Goal: Transaction & Acquisition: Purchase product/service

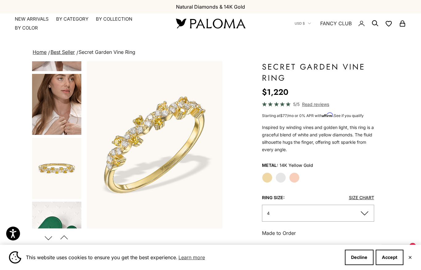
scroll to position [217, 0]
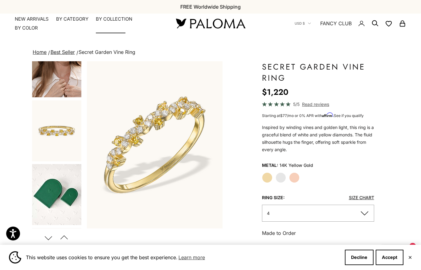
click at [116, 20] on summary "By Collection" at bounding box center [114, 19] width 36 height 6
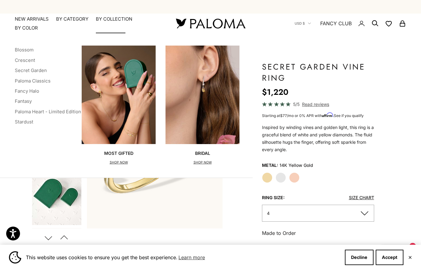
click at [20, 119] on link "Stardust" at bounding box center [24, 122] width 19 height 6
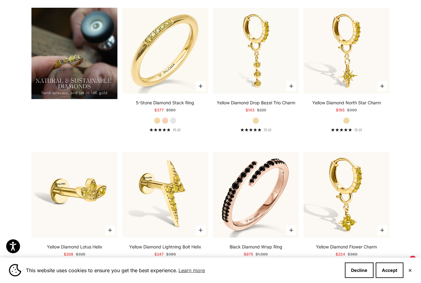
scroll to position [496, 0]
click at [346, 124] on label "Yellow Gold" at bounding box center [346, 120] width 7 height 7
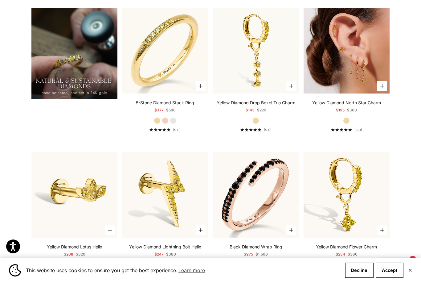
click at [385, 91] on button "Choose options" at bounding box center [382, 86] width 10 height 10
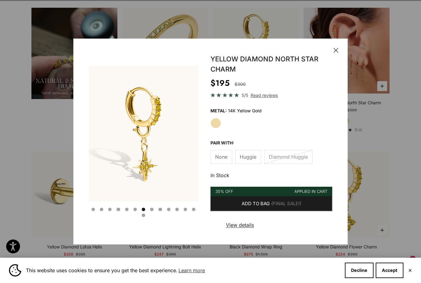
scroll to position [0, 702]
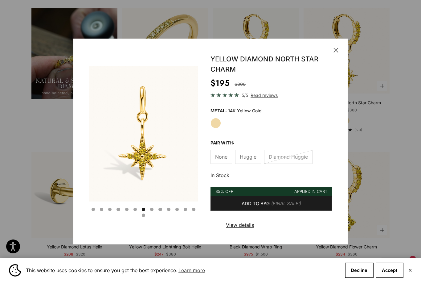
click at [293, 208] on span "(Final Sale!)" at bounding box center [286, 204] width 30 height 8
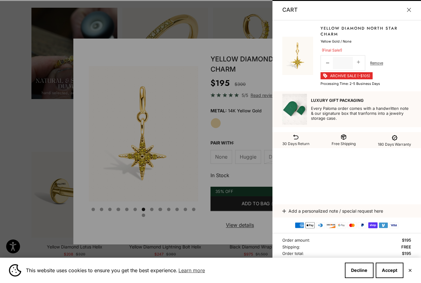
scroll to position [0, 0]
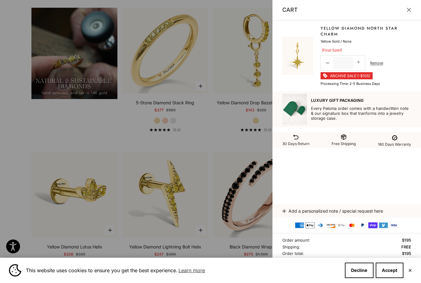
click at [27, 157] on div at bounding box center [210, 141] width 421 height 283
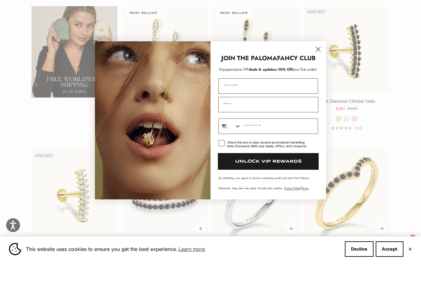
scroll to position [1052, 0]
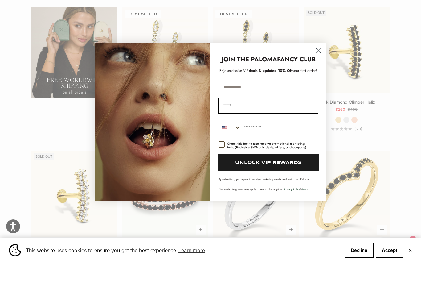
type input "**********"
click at [231, 118] on input "Email" at bounding box center [268, 125] width 100 height 15
type input "**********"
click at [283, 142] on input "Phone Number" at bounding box center [279, 147] width 77 height 15
type input "**********"
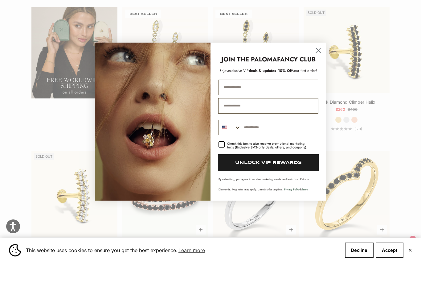
click at [225, 161] on label "Check this box to also receive promotional marketing texts (Exclusive SMS-only …" at bounding box center [269, 166] width 100 height 10
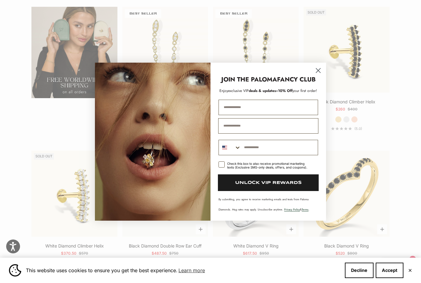
click at [275, 191] on button "UNLOCK VIP REWARDS" at bounding box center [268, 182] width 101 height 17
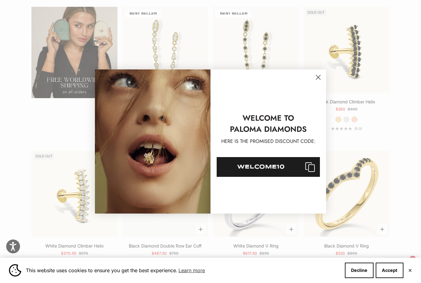
click at [311, 172] on icon "Copy coupon code" at bounding box center [307, 167] width 15 height 10
click at [321, 82] on circle "Close dialog" at bounding box center [318, 77] width 10 height 10
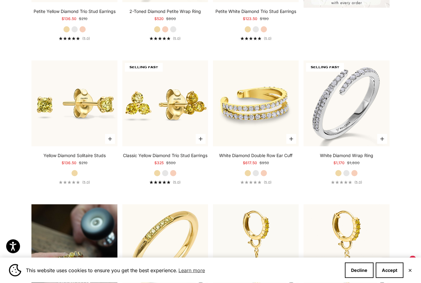
scroll to position [299, 0]
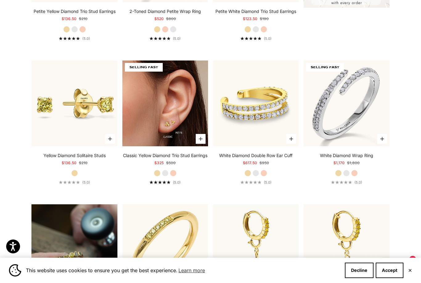
click at [161, 138] on img at bounding box center [165, 103] width 86 height 86
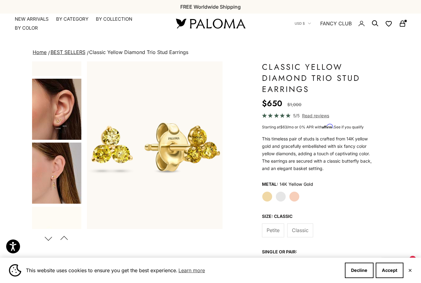
scroll to position [112, 0]
click at [54, 115] on img "Go to item 5" at bounding box center [56, 108] width 49 height 61
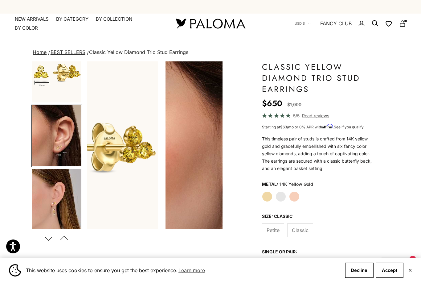
scroll to position [75, 0]
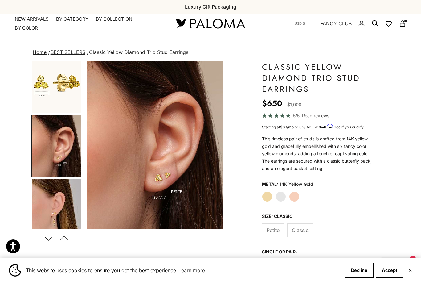
click at [270, 229] on span "Petite" at bounding box center [273, 230] width 13 height 8
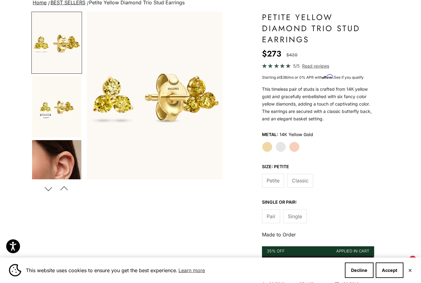
scroll to position [50, 0]
click at [269, 216] on span "Pair" at bounding box center [271, 216] width 9 height 8
click at [297, 217] on span "Single" at bounding box center [295, 216] width 14 height 8
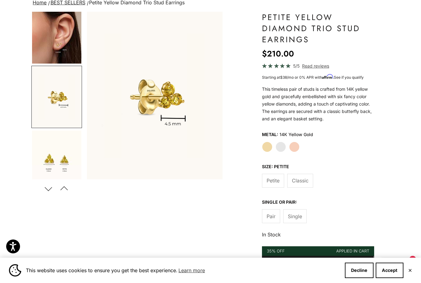
scroll to position [138, 0]
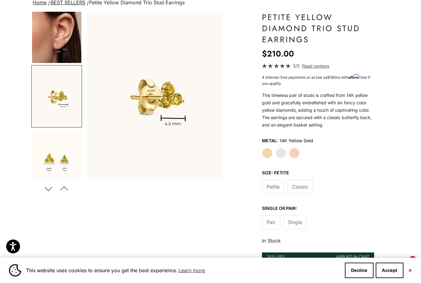
click at [306, 185] on span "Classic" at bounding box center [300, 187] width 17 height 8
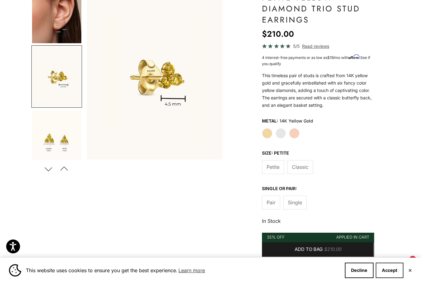
click at [389, 269] on button "Accept" at bounding box center [390, 269] width 28 height 15
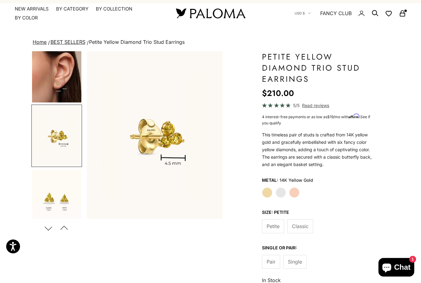
scroll to position [0, 0]
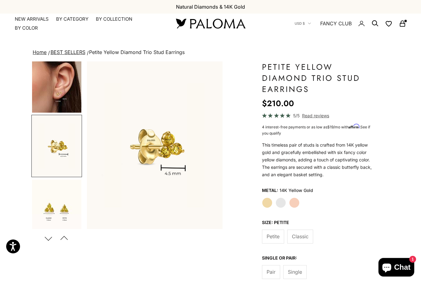
click at [65, 55] on link "BEST SELLERS" at bounding box center [68, 52] width 35 height 6
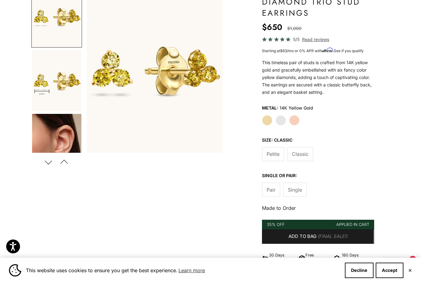
scroll to position [77, 0]
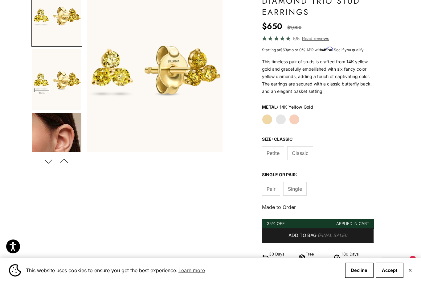
click at [299, 189] on span "Single" at bounding box center [295, 189] width 14 height 8
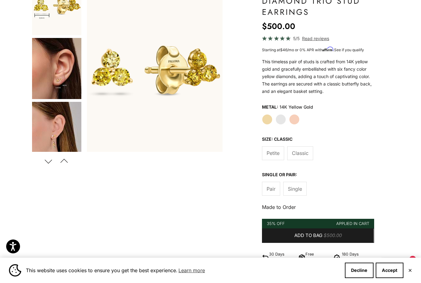
scroll to position [73, 0]
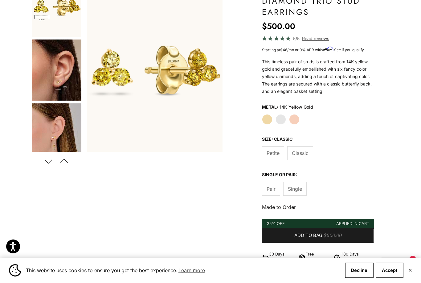
click at [274, 153] on span "Petite" at bounding box center [273, 153] width 13 height 8
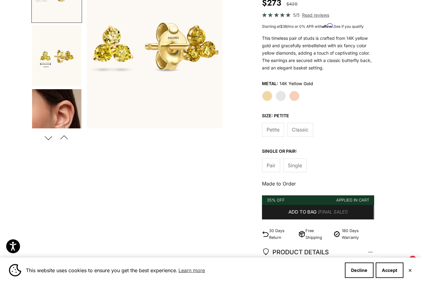
scroll to position [101, 0]
click at [297, 166] on span "Single" at bounding box center [295, 165] width 14 height 8
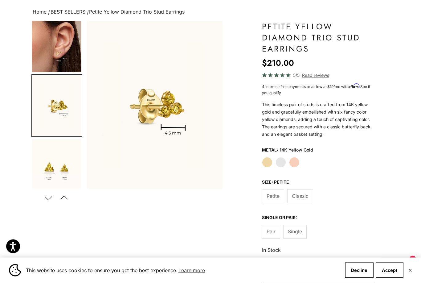
scroll to position [42, 0]
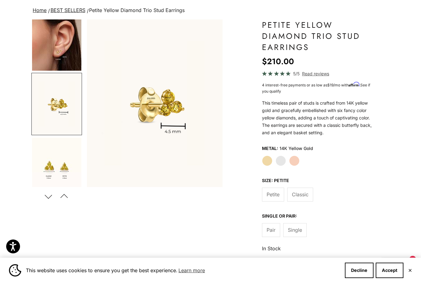
click at [303, 195] on span "Classic" at bounding box center [300, 194] width 17 height 8
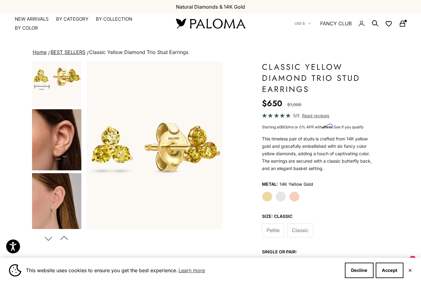
scroll to position [83, 0]
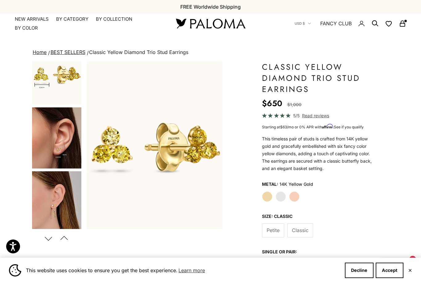
click at [50, 148] on img "Go to item 5" at bounding box center [56, 137] width 49 height 61
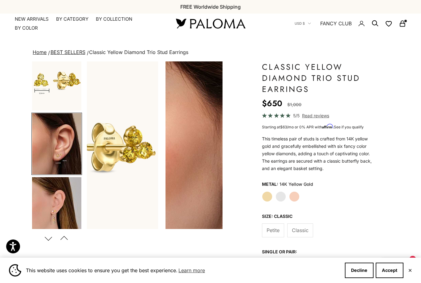
scroll to position [75, 0]
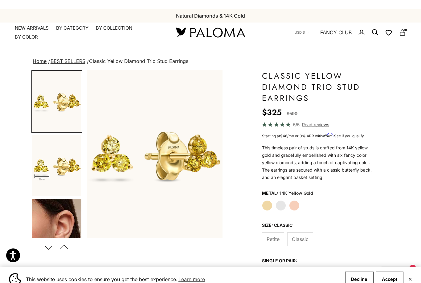
scroll to position [-9, 0]
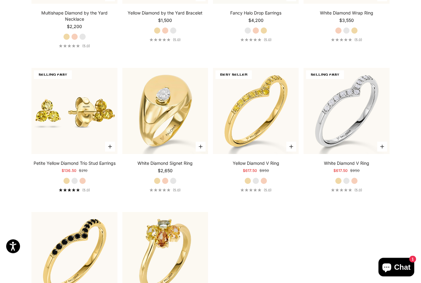
scroll to position [1617, 0]
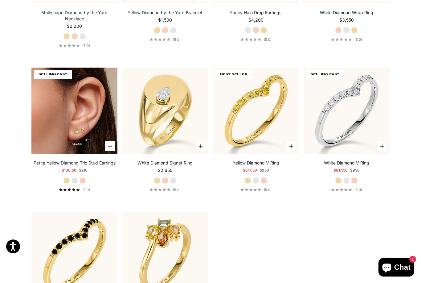
click at [75, 153] on img at bounding box center [74, 111] width 86 height 86
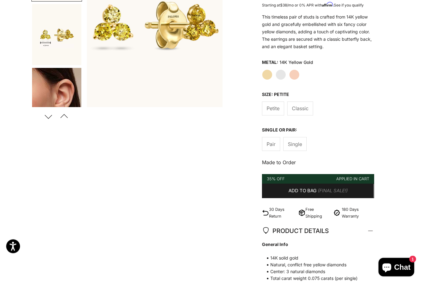
scroll to position [118, 0]
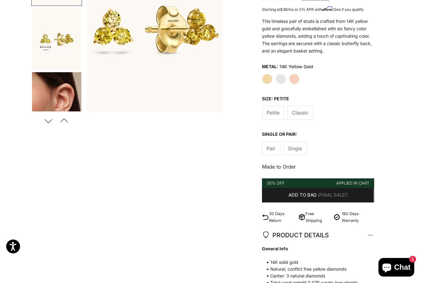
click at [282, 190] on button "Add to bag (Final Sale!)" at bounding box center [318, 195] width 112 height 15
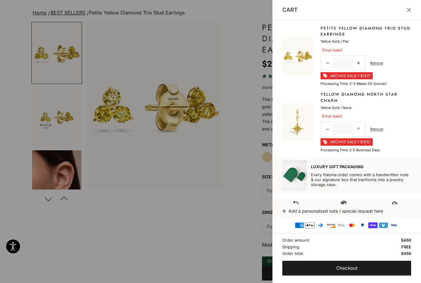
scroll to position [0, 0]
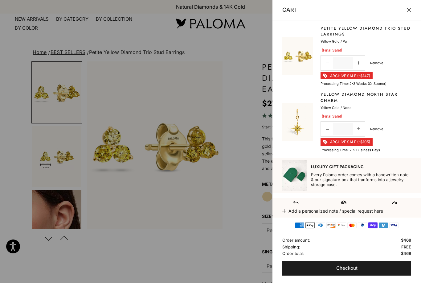
click at [408, 8] on button "Close" at bounding box center [409, 10] width 4 height 4
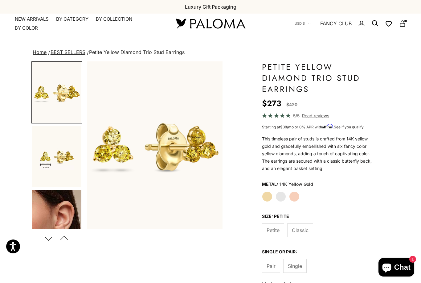
click at [114, 17] on summary "By Collection" at bounding box center [114, 19] width 36 height 6
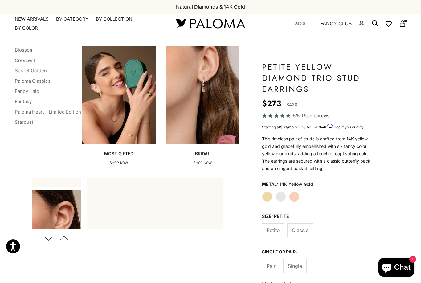
click at [22, 50] on link "Blossom" at bounding box center [24, 50] width 19 height 6
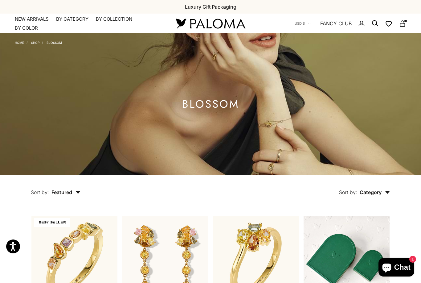
click at [52, 41] on link "Blossom" at bounding box center [54, 43] width 15 height 4
click at [122, 17] on summary "By Collection" at bounding box center [114, 19] width 36 height 6
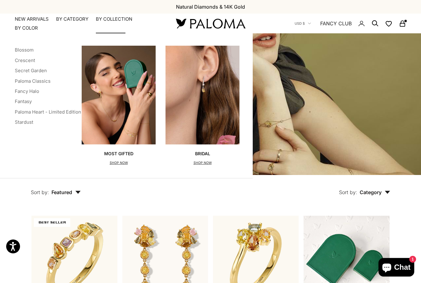
click at [19, 63] on link "Crescent" at bounding box center [25, 60] width 20 height 6
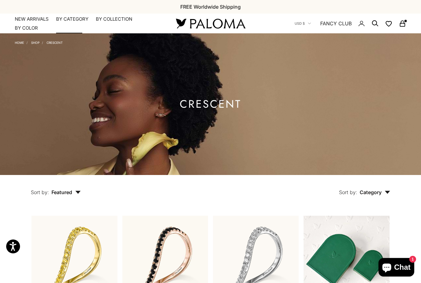
click at [76, 16] on summary "By Category" at bounding box center [72, 19] width 32 height 6
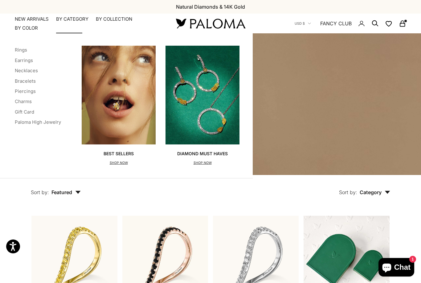
click at [20, 62] on link "Earrings" at bounding box center [24, 60] width 18 height 6
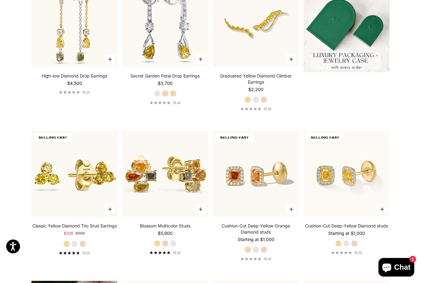
scroll to position [236, 0]
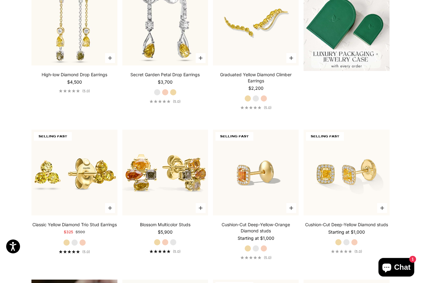
click at [259, 213] on img at bounding box center [256, 173] width 86 height 86
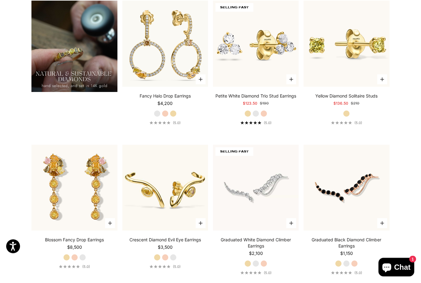
scroll to position [515, 0]
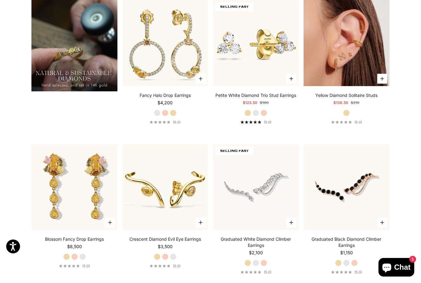
click at [336, 76] on img at bounding box center [347, 43] width 86 height 86
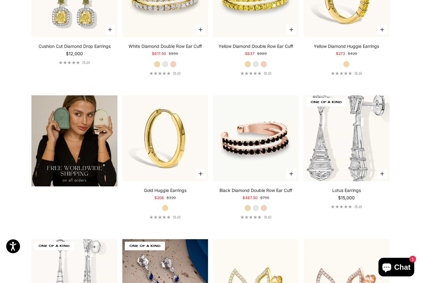
scroll to position [1002, 0]
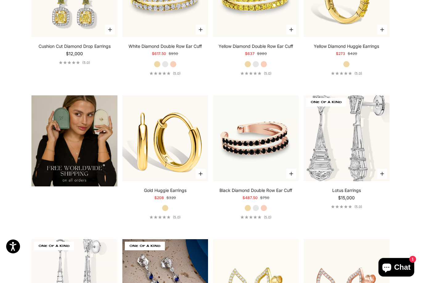
click at [197, 179] on button "Choose options" at bounding box center [201, 174] width 10 height 10
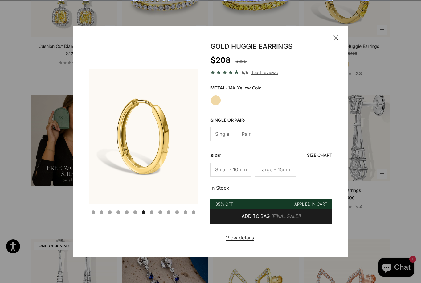
scroll to position [0, 702]
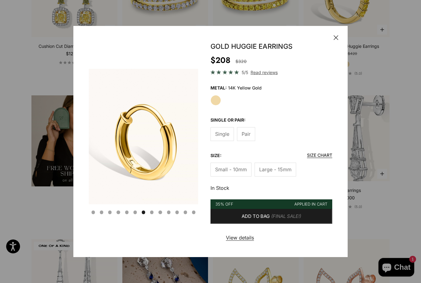
click at [272, 173] on span "Large - 15mm" at bounding box center [275, 169] width 32 height 8
click at [227, 173] on span "Small - 10mm" at bounding box center [231, 169] width 32 height 8
click at [250, 138] on span "Pair" at bounding box center [246, 134] width 9 height 8
click at [280, 222] on button "Add to bag $640.00" at bounding box center [272, 216] width 122 height 15
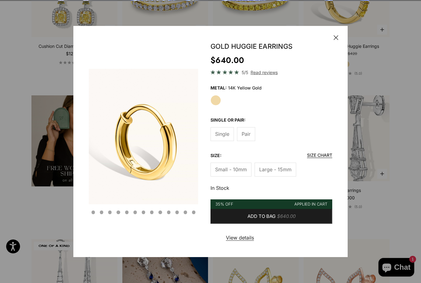
scroll to position [0, 0]
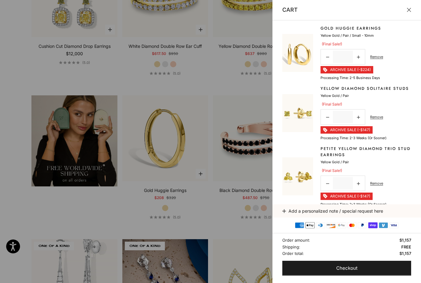
click at [378, 56] on link "Remove" at bounding box center [376, 57] width 13 height 6
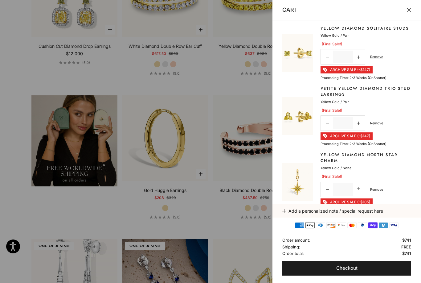
click at [202, 182] on div at bounding box center [210, 141] width 421 height 283
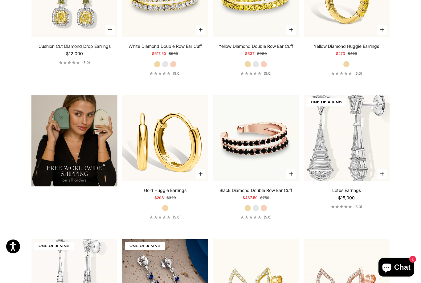
click at [197, 179] on button "Choose options" at bounding box center [201, 174] width 10 height 10
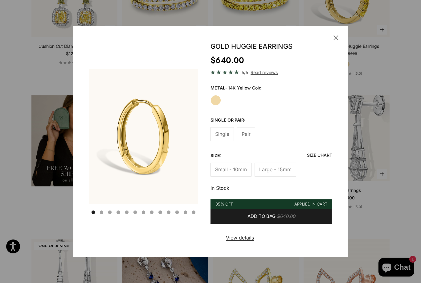
scroll to position [0, 702]
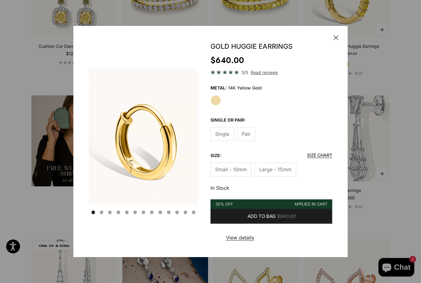
click at [218, 138] on span "Single" at bounding box center [222, 134] width 14 height 8
click at [285, 220] on span "$320.00" at bounding box center [286, 216] width 18 height 8
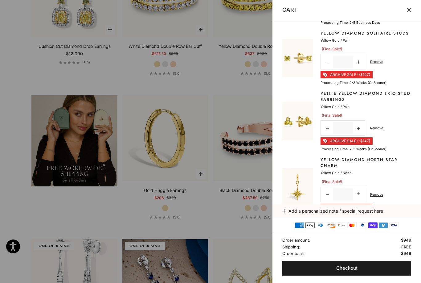
scroll to position [55, 0]
click at [375, 129] on link "Remove" at bounding box center [376, 129] width 13 height 6
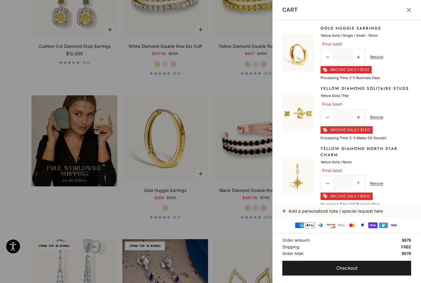
scroll to position [0, 0]
click at [19, 57] on div at bounding box center [210, 141] width 421 height 283
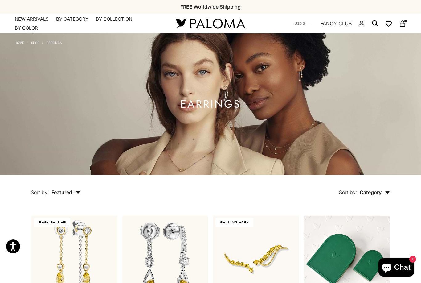
click at [32, 28] on summary "By Color" at bounding box center [26, 28] width 23 height 6
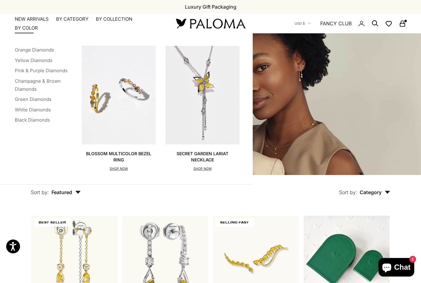
click at [13, 68] on div "Colors Orange Diamonds Yellow Diamonds Pink & Purple Diamonds Champagne & Brown…" at bounding box center [126, 108] width 253 height 151
click at [29, 70] on link "Pink & Purple Diamonds" at bounding box center [41, 71] width 53 height 6
click at [25, 96] on link "Green Diamonds" at bounding box center [33, 99] width 37 height 6
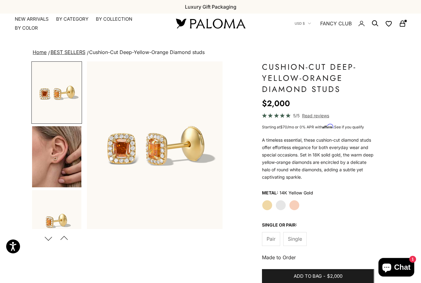
click at [293, 238] on span "Single" at bounding box center [295, 239] width 14 height 8
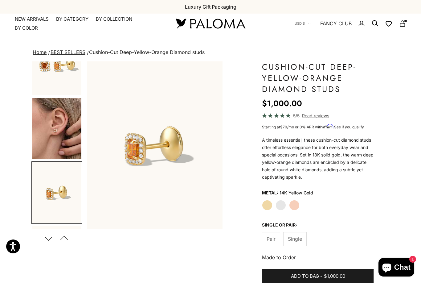
scroll to position [75, 0]
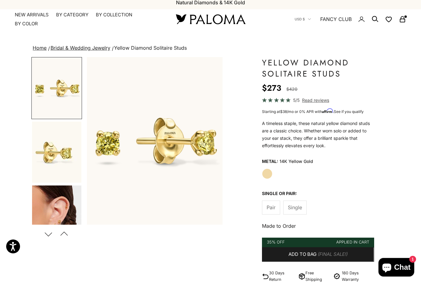
scroll to position [4, 0]
click at [57, 201] on img "Go to item 3" at bounding box center [56, 216] width 49 height 61
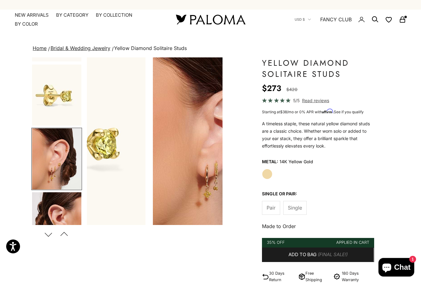
scroll to position [74, 0]
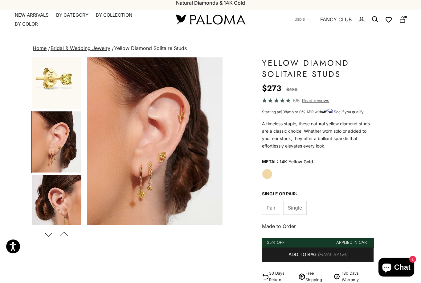
click at [300, 207] on span "Single" at bounding box center [295, 208] width 14 height 8
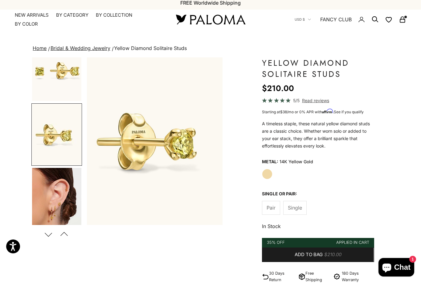
scroll to position [10, 0]
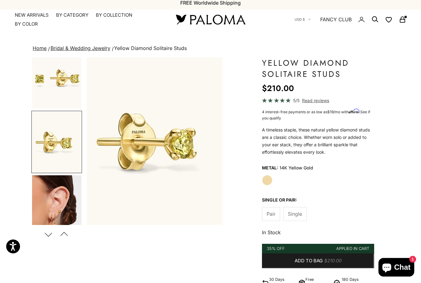
click at [270, 211] on span "Pair" at bounding box center [271, 214] width 9 height 8
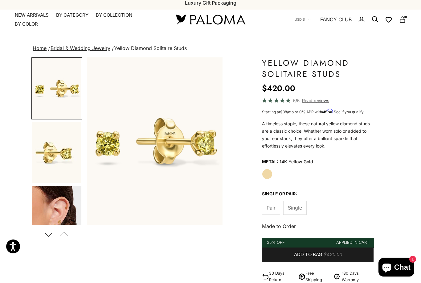
click at [350, 253] on button "Add to bag $420.00" at bounding box center [318, 254] width 112 height 15
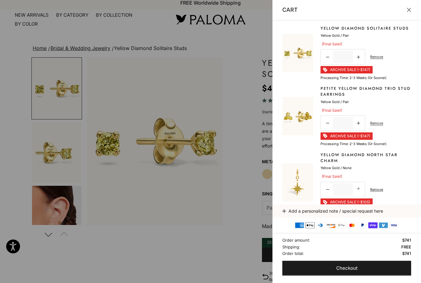
click at [82, 271] on div at bounding box center [210, 141] width 421 height 283
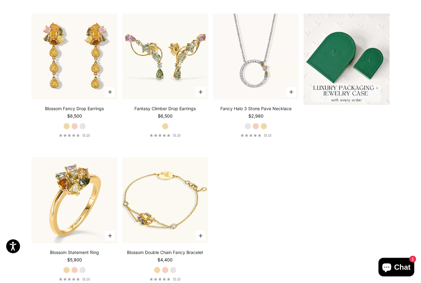
scroll to position [202, 0]
click at [256, 130] on label "Rose Gold" at bounding box center [256, 126] width 7 height 7
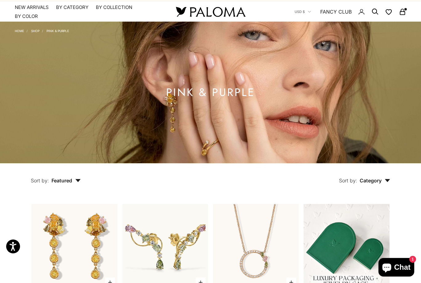
scroll to position [0, 0]
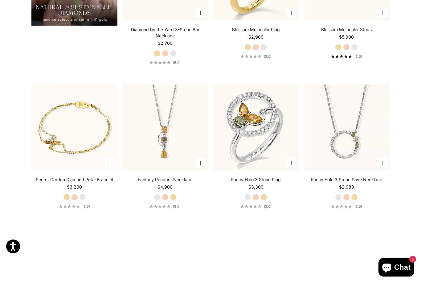
scroll to position [575, 0]
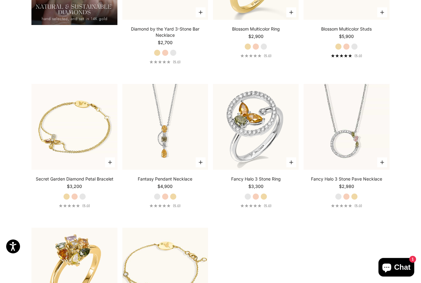
click at [256, 200] on label "Rose Gold" at bounding box center [256, 196] width 7 height 7
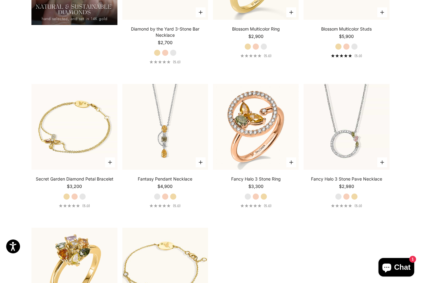
click at [261, 200] on label "Yellow Gold" at bounding box center [264, 196] width 7 height 7
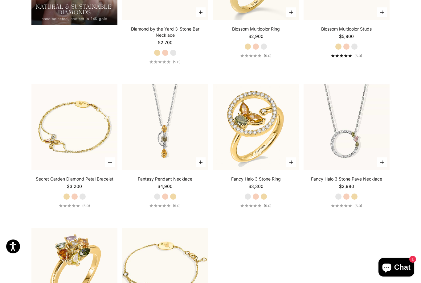
click at [346, 200] on label "Rose Gold" at bounding box center [346, 196] width 7 height 7
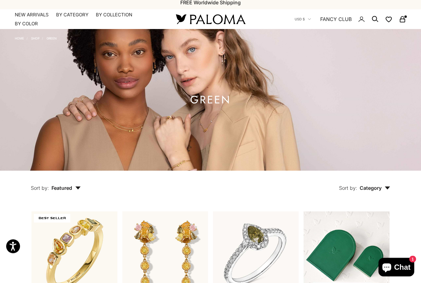
scroll to position [0, 0]
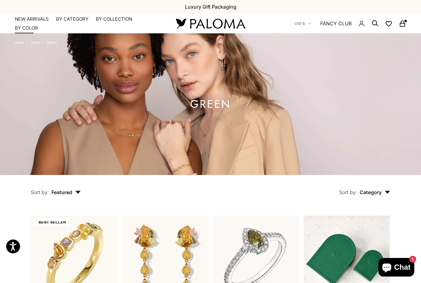
click at [27, 30] on summary "By Color" at bounding box center [26, 28] width 23 height 6
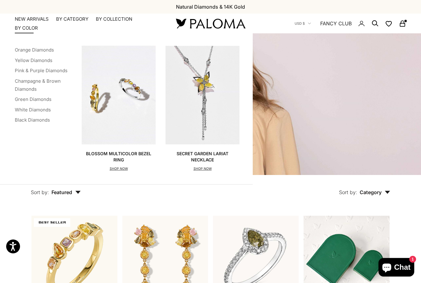
click at [23, 80] on link "Champagne & Brown Diamonds" at bounding box center [38, 85] width 46 height 14
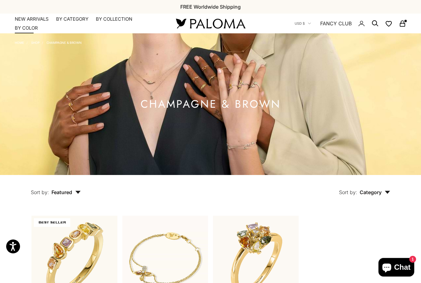
click at [27, 25] on summary "By Color" at bounding box center [26, 28] width 23 height 6
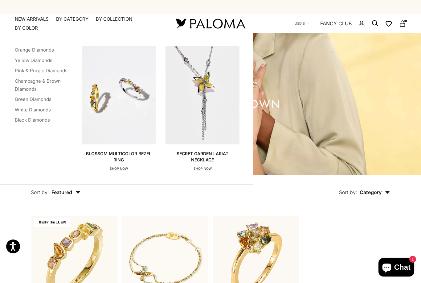
click at [15, 117] on link "Black Diamonds" at bounding box center [32, 120] width 35 height 6
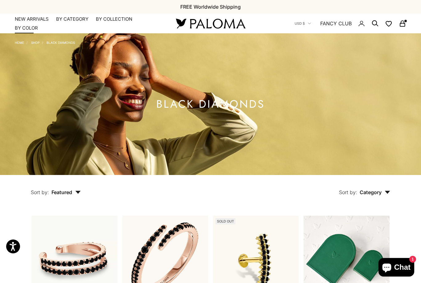
click at [29, 27] on summary "By Color" at bounding box center [26, 28] width 23 height 6
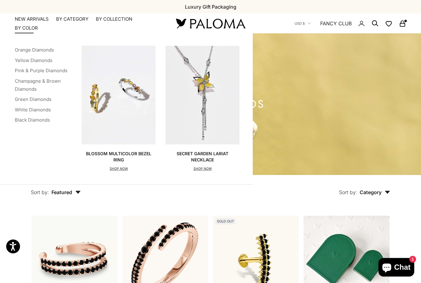
click at [20, 47] on link "Orange Diamonds" at bounding box center [34, 50] width 39 height 6
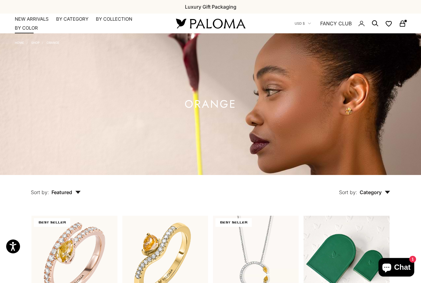
click at [27, 28] on summary "By Color" at bounding box center [26, 28] width 23 height 6
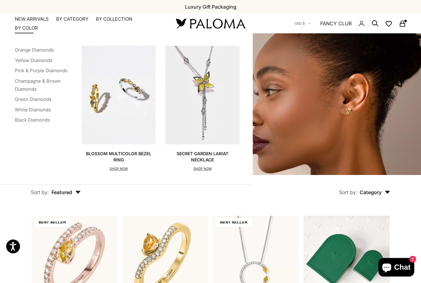
click at [31, 68] on link "Pink & Purple Diamonds" at bounding box center [41, 71] width 53 height 6
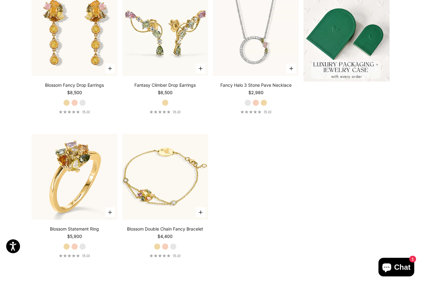
scroll to position [225, 0]
click at [253, 106] on label "Rose Gold" at bounding box center [256, 102] width 7 height 7
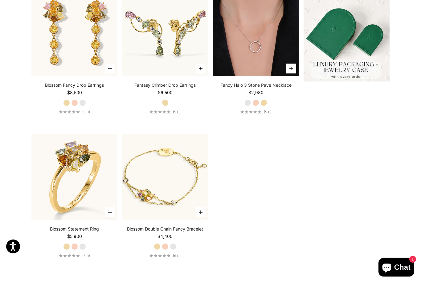
click at [234, 72] on img at bounding box center [256, 33] width 86 height 86
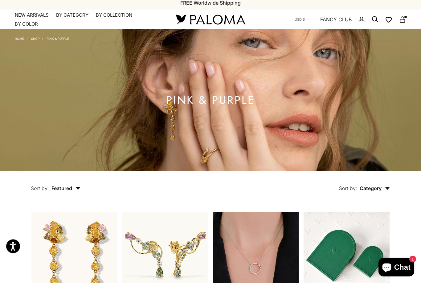
scroll to position [0, 0]
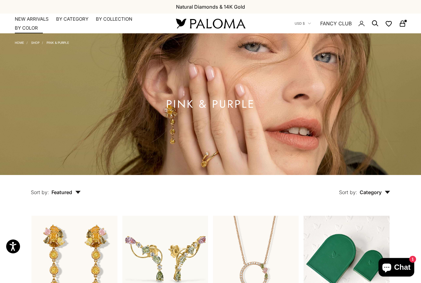
click at [33, 19] on link "NEW ARRIVALS" at bounding box center [32, 19] width 34 height 6
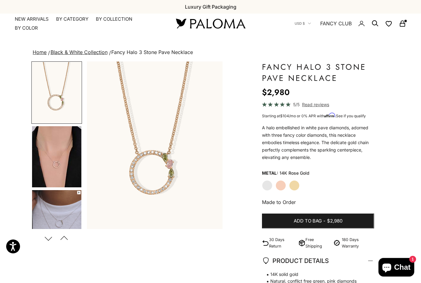
click at [55, 161] on img "Go to item 4" at bounding box center [56, 156] width 49 height 61
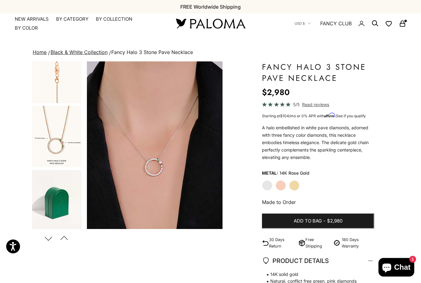
scroll to position [275, 0]
click at [42, 148] on img "Go to item 12" at bounding box center [56, 136] width 49 height 61
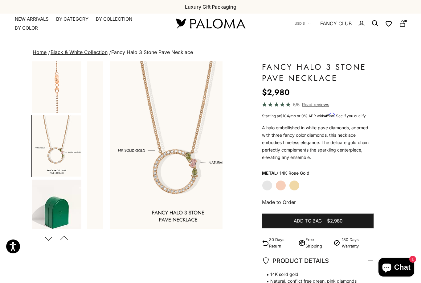
scroll to position [0, 715]
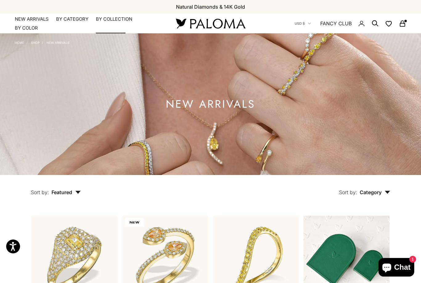
click at [112, 19] on summary "By Collection" at bounding box center [114, 19] width 36 height 6
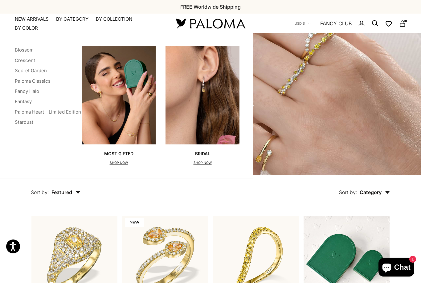
click at [20, 50] on link "Blossom" at bounding box center [24, 50] width 19 height 6
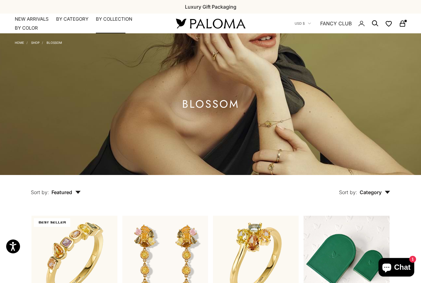
click at [111, 20] on summary "By Collection" at bounding box center [114, 19] width 36 height 6
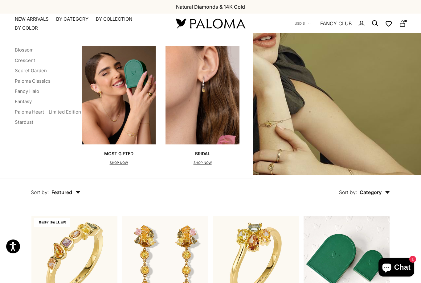
click at [21, 61] on link "Crescent" at bounding box center [25, 60] width 20 height 6
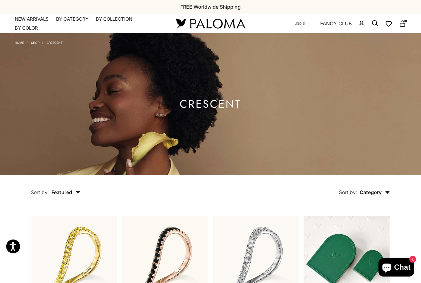
click at [109, 18] on summary "By Collection" at bounding box center [114, 19] width 36 height 6
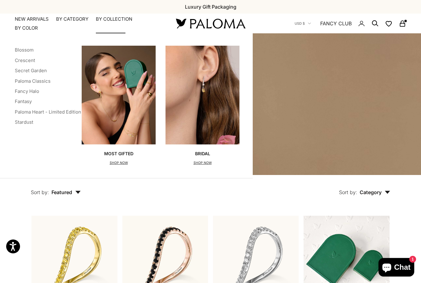
click at [22, 123] on link "Stardust" at bounding box center [24, 122] width 19 height 6
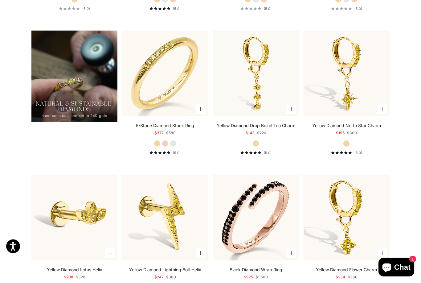
scroll to position [473, 0]
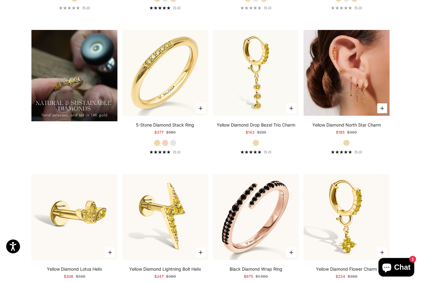
click at [329, 115] on img at bounding box center [347, 73] width 86 height 86
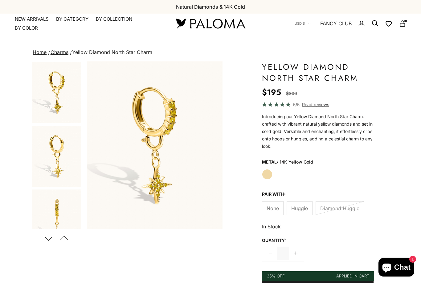
scroll to position [0, 858]
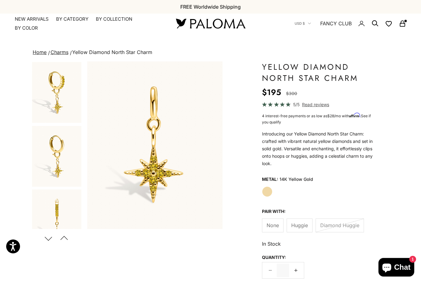
click at [61, 238] on button "Previous" at bounding box center [64, 238] width 14 height 14
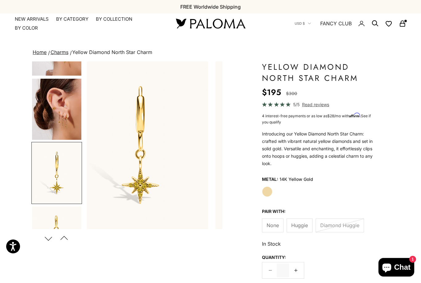
scroll to position [266, 0]
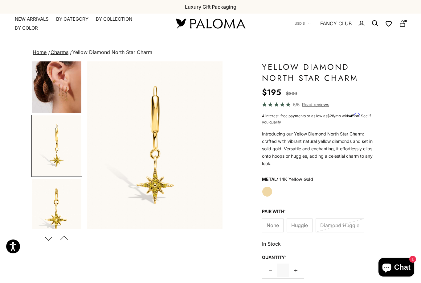
click at [52, 93] on img "Go to item 5" at bounding box center [56, 82] width 49 height 61
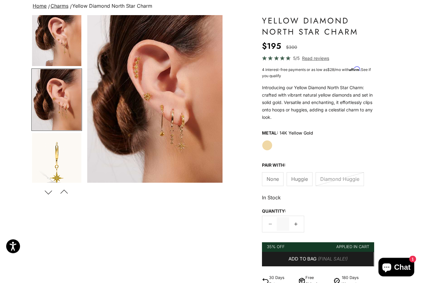
scroll to position [46, 0]
click at [59, 190] on button "Previous" at bounding box center [64, 192] width 14 height 14
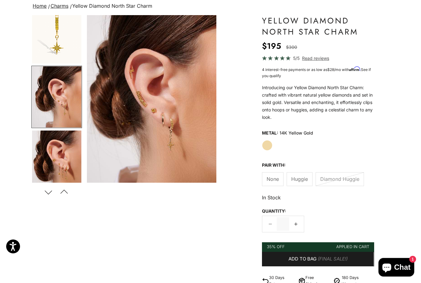
scroll to position [138, 0]
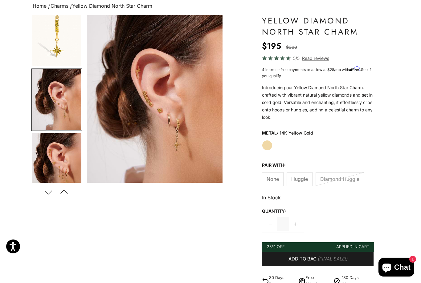
click at [52, 109] on img "Go to item 4" at bounding box center [56, 99] width 49 height 61
click at [56, 163] on img "Go to item 5" at bounding box center [56, 163] width 49 height 61
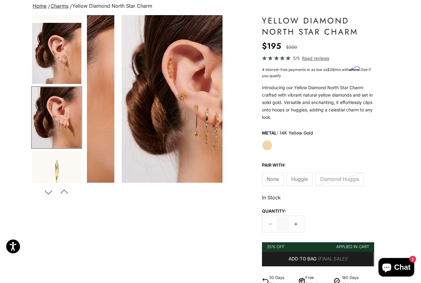
scroll to position [202, 0]
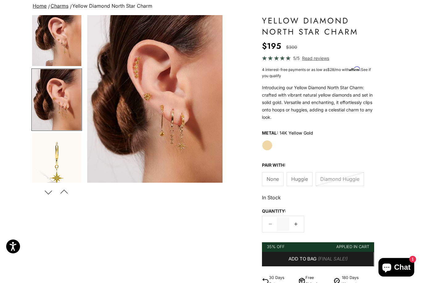
click at [57, 168] on img "Go to item 6" at bounding box center [56, 163] width 49 height 61
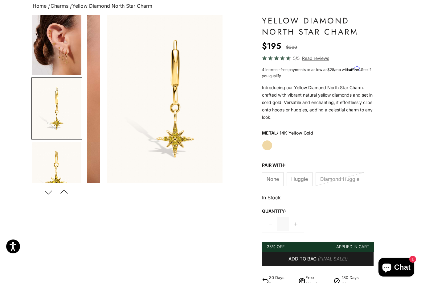
scroll to position [0, 715]
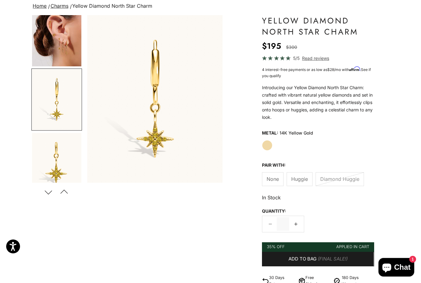
click at [62, 194] on button "Previous" at bounding box center [64, 192] width 14 height 14
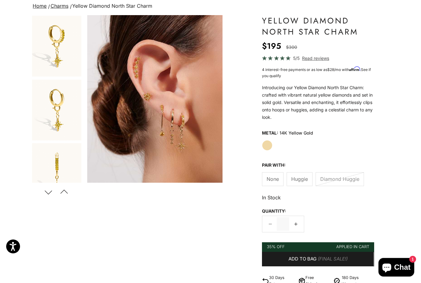
click at [55, 119] on img "Go to item 2" at bounding box center [56, 110] width 49 height 61
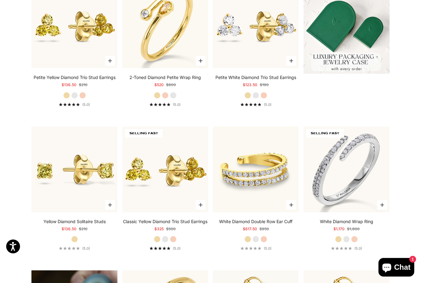
scroll to position [233, 0]
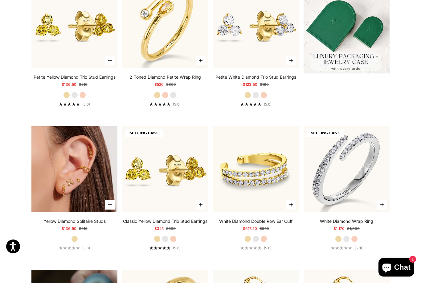
click at [55, 211] on img at bounding box center [74, 169] width 86 height 86
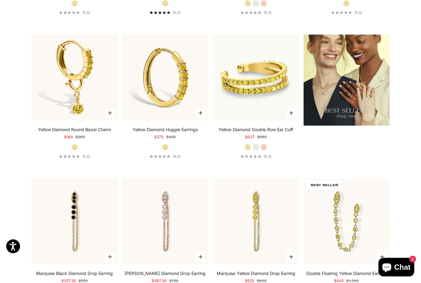
scroll to position [757, 0]
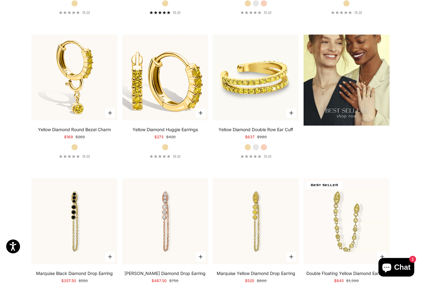
click at [152, 120] on img at bounding box center [165, 78] width 86 height 86
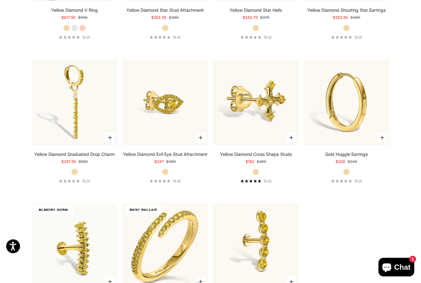
scroll to position [1452, 0]
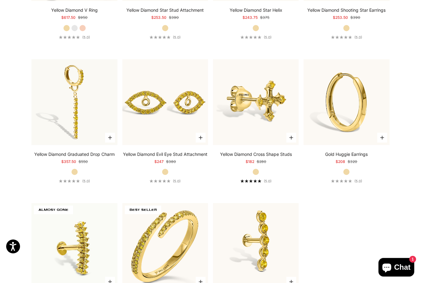
click at [139, 145] on img at bounding box center [165, 102] width 86 height 86
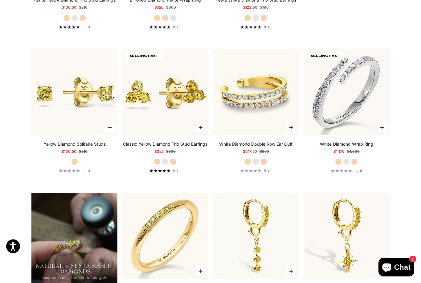
scroll to position [311, 0]
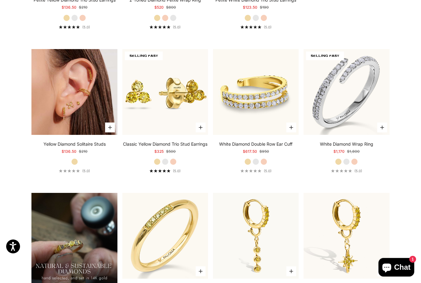
click at [60, 122] on img at bounding box center [74, 92] width 86 height 86
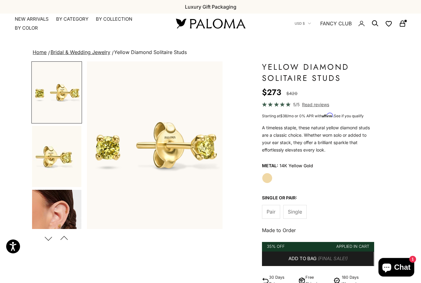
click at [52, 210] on img "Go to item 3" at bounding box center [56, 220] width 49 height 61
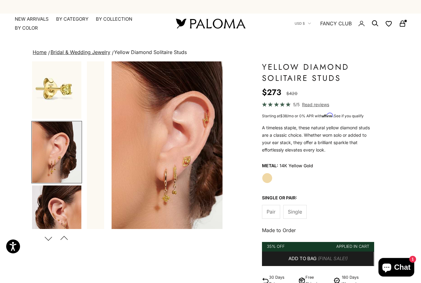
scroll to position [0, 286]
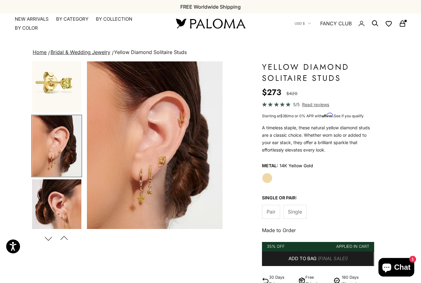
click at [61, 236] on button "Previous" at bounding box center [64, 238] width 14 height 14
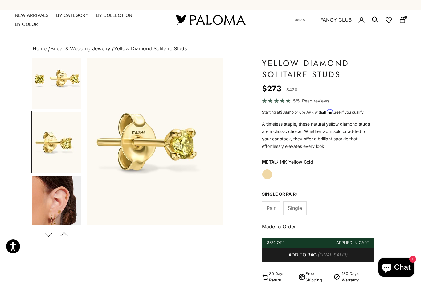
scroll to position [0, 0]
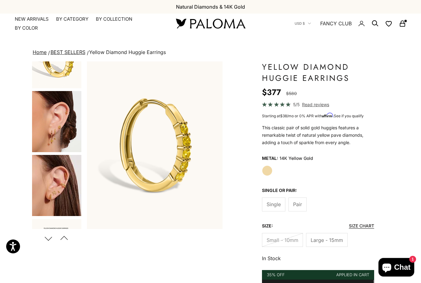
scroll to position [428, 0]
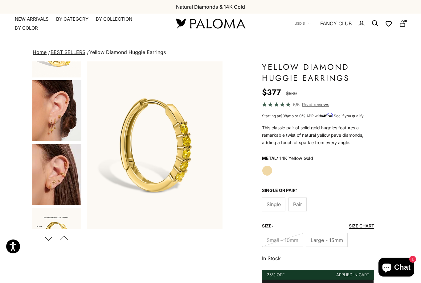
click at [47, 116] on img "Go to item 8" at bounding box center [56, 110] width 49 height 61
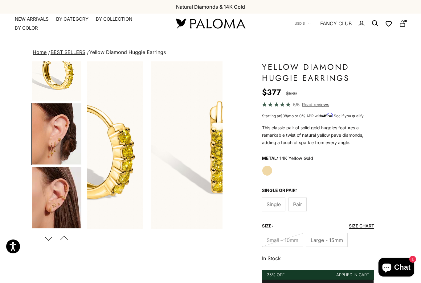
scroll to position [392, 0]
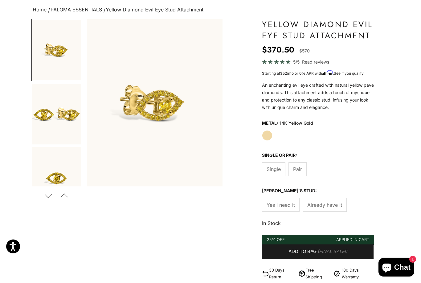
scroll to position [44, 0]
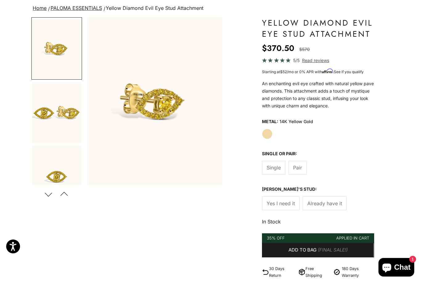
click at [276, 250] on button "Add to bag (Final Sale!)" at bounding box center [318, 250] width 112 height 15
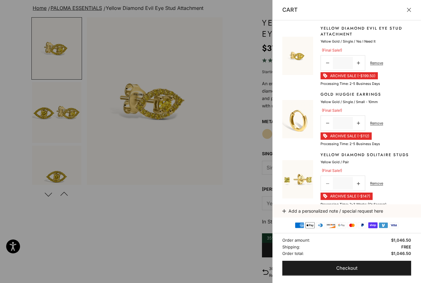
click at [329, 182] on icon at bounding box center [327, 183] width 3 height 3
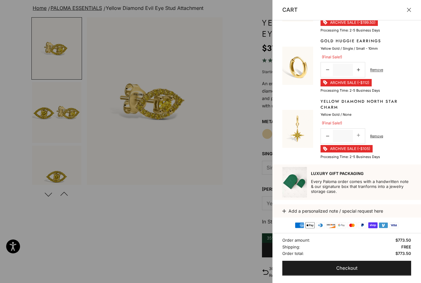
scroll to position [53, 0]
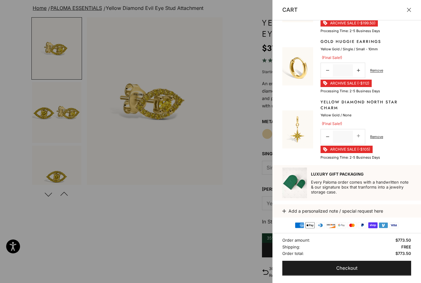
click at [350, 272] on span "Checkout" at bounding box center [346, 268] width 21 height 8
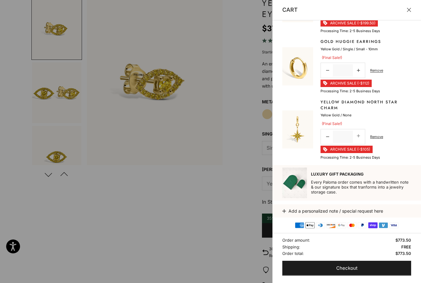
scroll to position [33, 0]
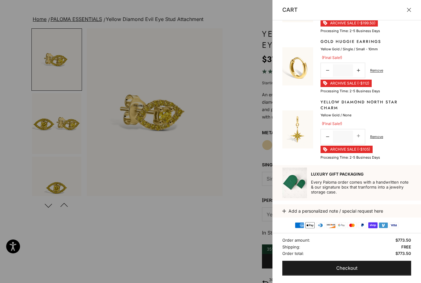
click at [411, 8] on button "Close" at bounding box center [409, 10] width 4 height 4
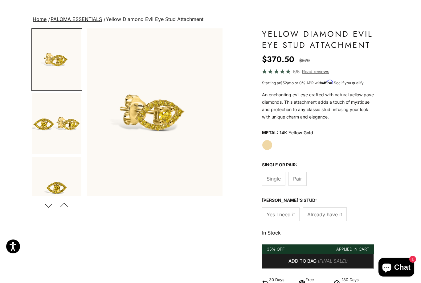
click at [398, 273] on button "Chat 1" at bounding box center [397, 267] width 36 height 19
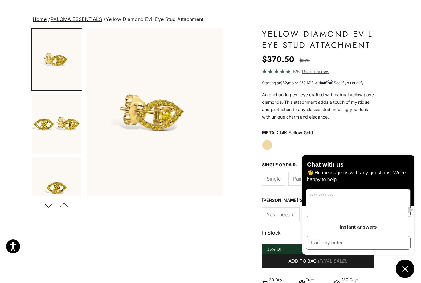
click at [349, 206] on textarea "Message us" at bounding box center [355, 202] width 98 height 27
type textarea "**********"
click at [408, 209] on icon "submit" at bounding box center [411, 210] width 6 height 6
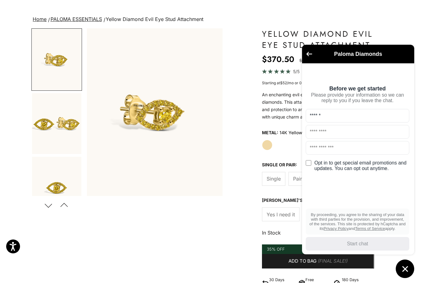
type input "******"
click at [347, 138] on input "text" at bounding box center [358, 132] width 104 height 14
type input "*******"
click at [348, 153] on input "text" at bounding box center [358, 148] width 104 height 14
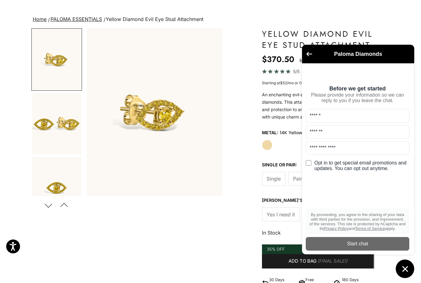
type input "**********"
click at [381, 171] on label "Opt in to get special email promotions and updates. You can opt out anytime." at bounding box center [358, 164] width 104 height 14
click at [369, 244] on div "Start chat" at bounding box center [358, 243] width 96 height 7
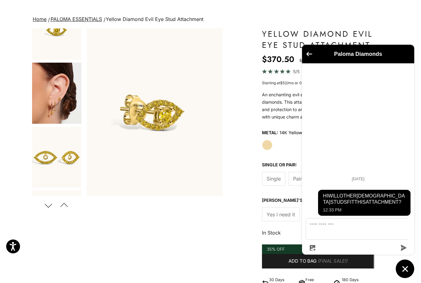
scroll to position [157, 0]
click at [56, 102] on img "Go to item 4" at bounding box center [56, 93] width 49 height 61
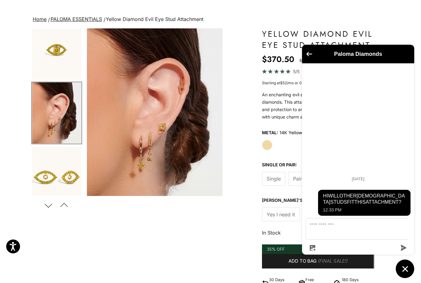
scroll to position [138, 0]
click at [47, 179] on img "Go to item 5" at bounding box center [56, 176] width 49 height 61
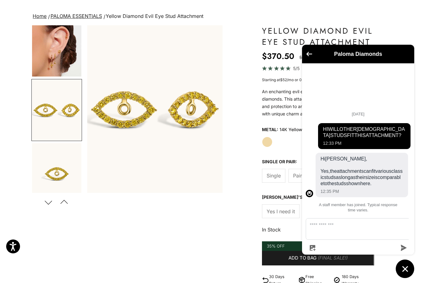
scroll to position [36, 0]
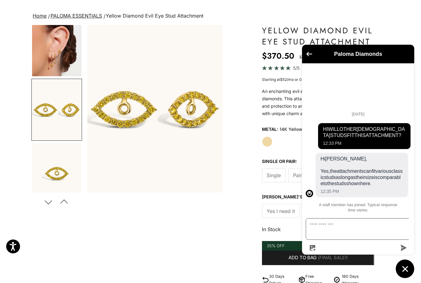
click at [343, 239] on textarea "Message us" at bounding box center [362, 228] width 112 height 21
type textarea "*********"
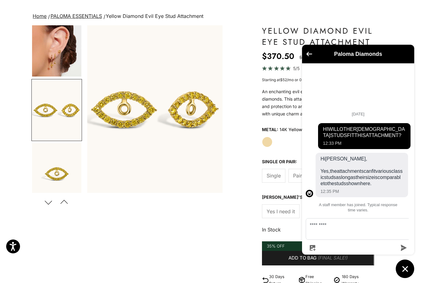
click at [405, 251] on icon "submit" at bounding box center [404, 248] width 6 height 6
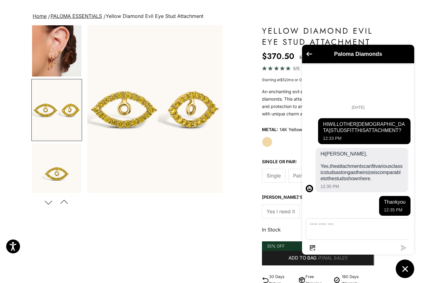
click at [124, 230] on div "Zoom picture Save Next Previous Go to item 1 Go to item 2 Go to item 3" at bounding box center [210, 261] width 358 height 473
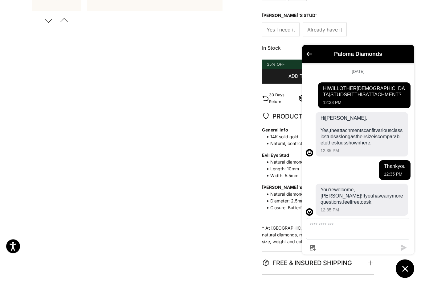
scroll to position [218, 0]
click at [323, 26] on span "Already have it" at bounding box center [324, 30] width 35 height 8
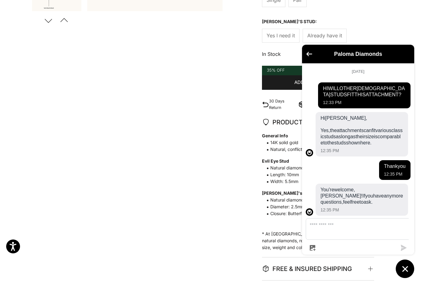
click at [272, 85] on button "Add to bag $380.00" at bounding box center [318, 82] width 112 height 15
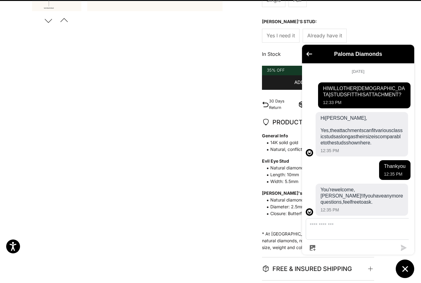
scroll to position [0, 0]
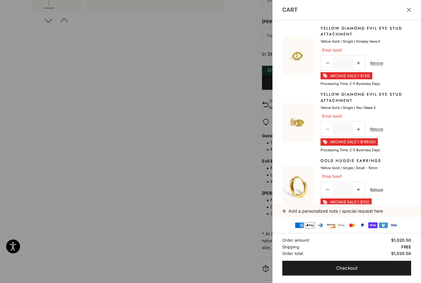
click at [329, 129] on link "Decrease quantity" at bounding box center [327, 129] width 11 height 13
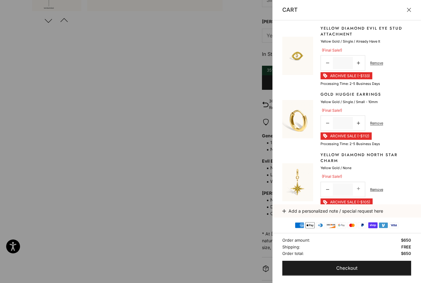
click at [379, 128] on line-item-quantity "Decrease quantity * Increase quantity Remove" at bounding box center [352, 122] width 63 height 15
click at [99, 163] on div at bounding box center [210, 141] width 421 height 283
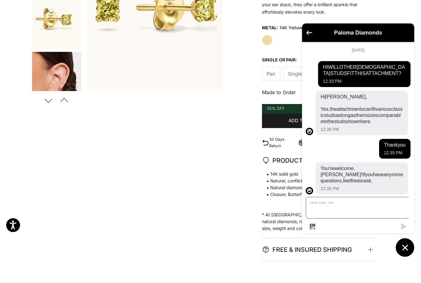
scroll to position [119, 0]
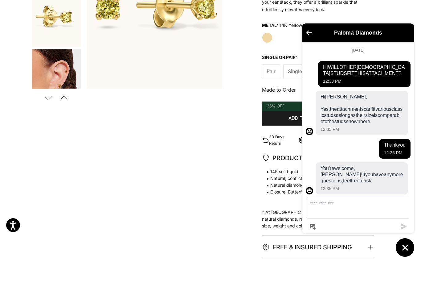
click at [294, 89] on span "Single" at bounding box center [295, 93] width 14 height 8
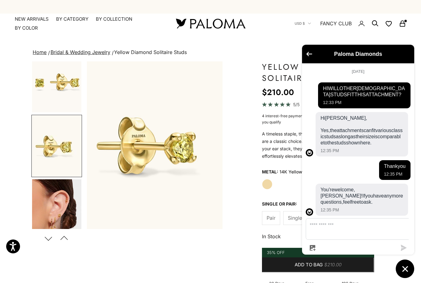
click at [39, 54] on link "Home" at bounding box center [40, 52] width 14 height 6
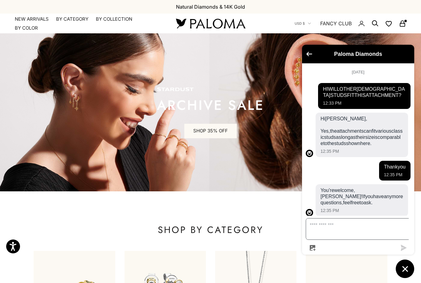
scroll to position [6, 0]
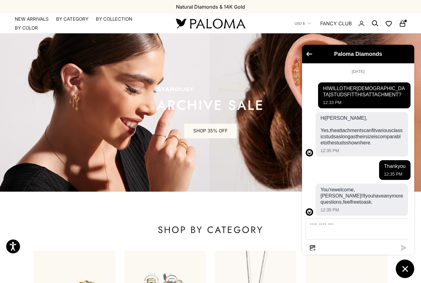
click at [312, 248] on icon "button" at bounding box center [313, 248] width 6 height 6
click at [212, 130] on link "SHOP 35% OFF" at bounding box center [210, 131] width 52 height 15
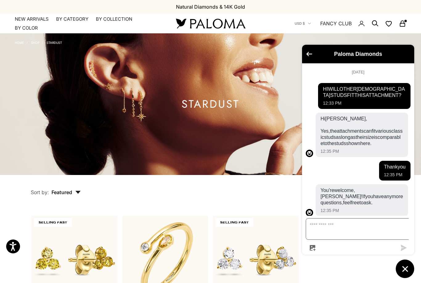
scroll to position [6, 0]
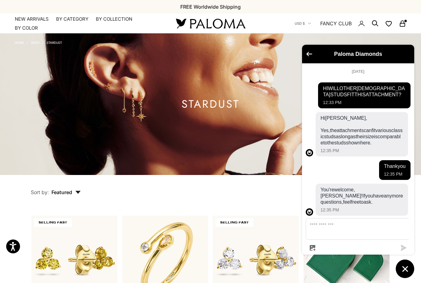
click at [313, 55] on div "Paloma Diamonds" at bounding box center [358, 53] width 105 height 11
click at [311, 247] on icon "button" at bounding box center [313, 248] width 6 height 6
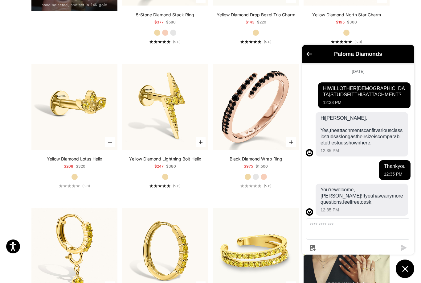
scroll to position [583, 0]
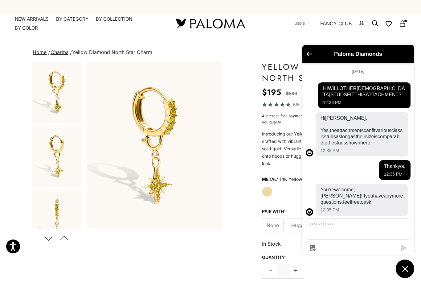
scroll to position [0, 858]
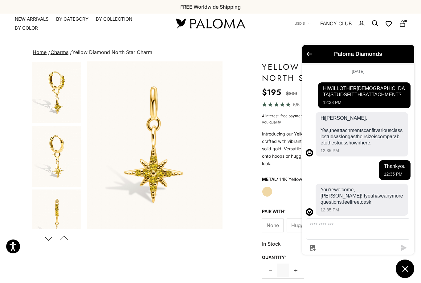
click at [64, 234] on button "Previous" at bounding box center [64, 238] width 14 height 14
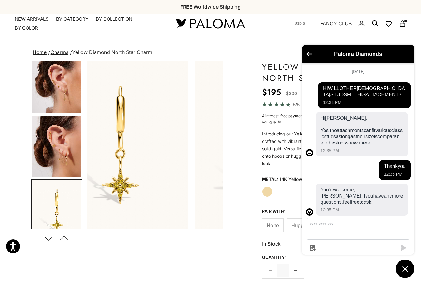
scroll to position [266, 0]
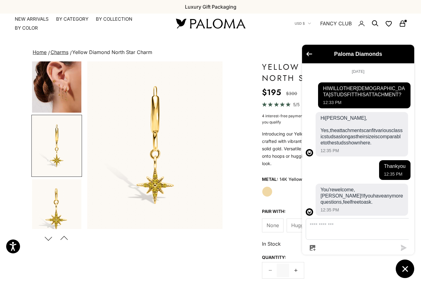
click at [62, 235] on button "Previous" at bounding box center [64, 238] width 14 height 14
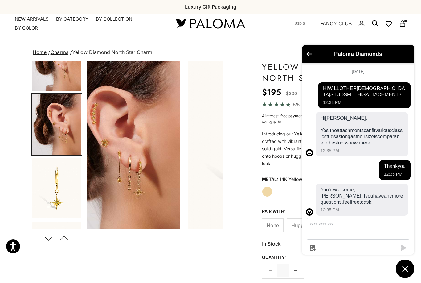
scroll to position [202, 0]
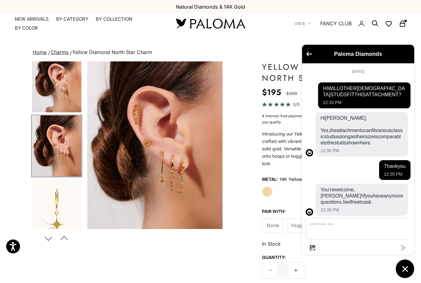
click at [64, 235] on button "Previous" at bounding box center [64, 238] width 14 height 14
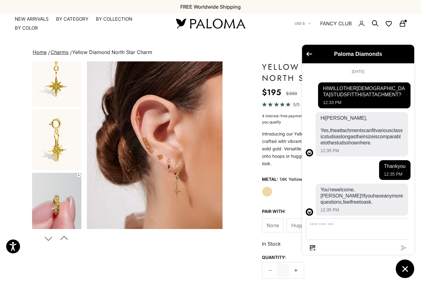
scroll to position [398, 0]
click at [47, 212] on img "Go to item 9" at bounding box center [56, 205] width 49 height 65
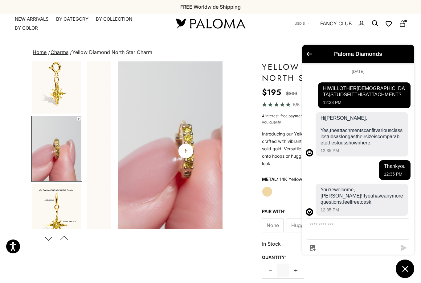
scroll to position [458, 0]
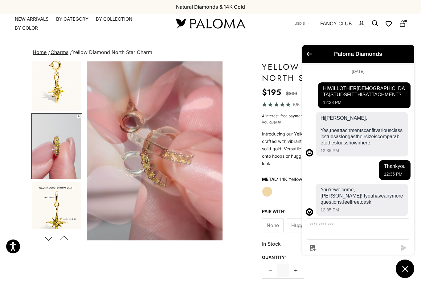
click at [109, 173] on video "#YellowGold\a#WhiteGold\a#RoseGold" at bounding box center [155, 150] width 136 height 179
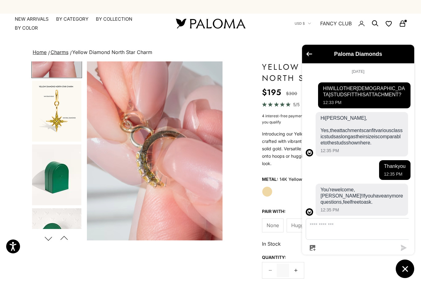
scroll to position [559, 0]
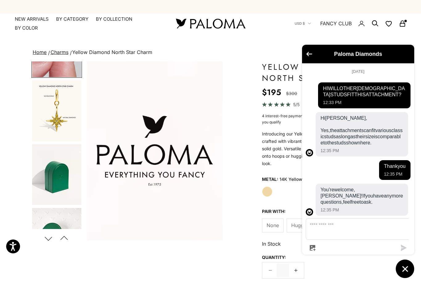
click at [39, 111] on img "Go to item 10" at bounding box center [56, 110] width 49 height 61
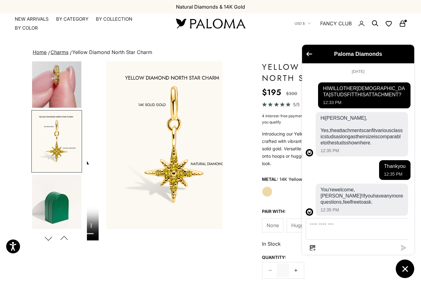
scroll to position [0, 0]
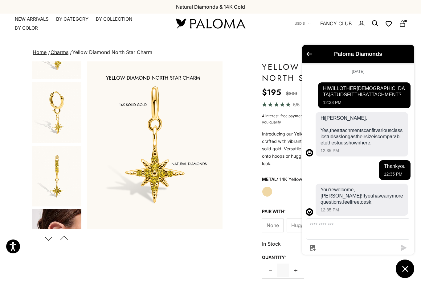
click at [43, 172] on img "Go to item 3" at bounding box center [56, 176] width 49 height 61
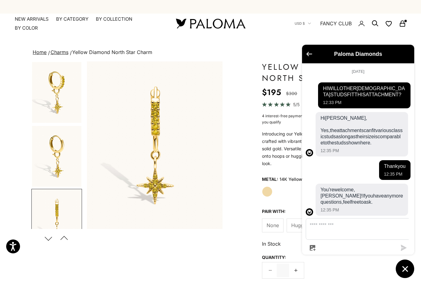
click at [308, 52] on icon "Go back to the main screen" at bounding box center [310, 54] width 6 height 4
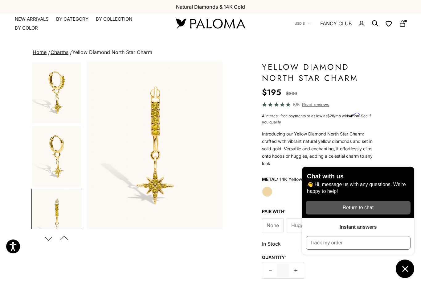
click at [405, 23] on rect "Secondary navigation" at bounding box center [402, 24] width 5 height 3
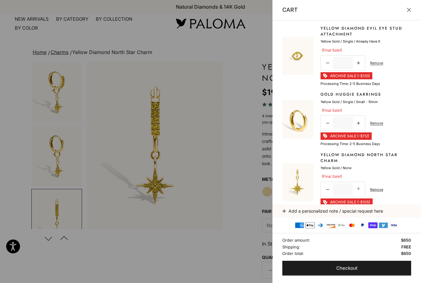
click at [379, 122] on link "Remove" at bounding box center [376, 123] width 13 height 6
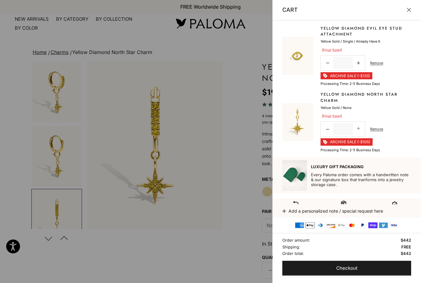
click at [378, 127] on link "Remove" at bounding box center [376, 129] width 13 height 6
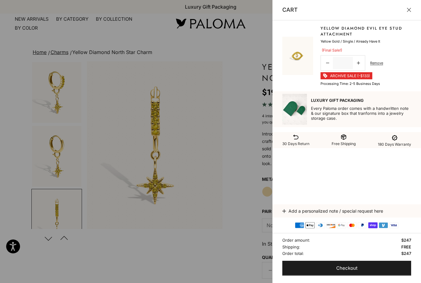
click at [379, 132] on div "30 Days Return Free Shipping 180 Days Warranty" at bounding box center [347, 140] width 149 height 16
click at [190, 146] on div at bounding box center [210, 141] width 421 height 283
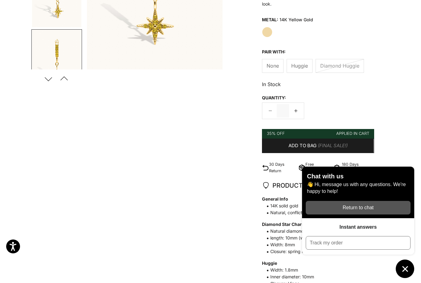
scroll to position [160, 0]
click at [313, 139] on button "Add to bag (Final Sale!)" at bounding box center [318, 145] width 112 height 15
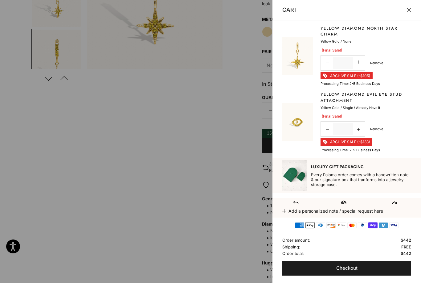
click at [378, 130] on link "Remove" at bounding box center [376, 129] width 13 height 6
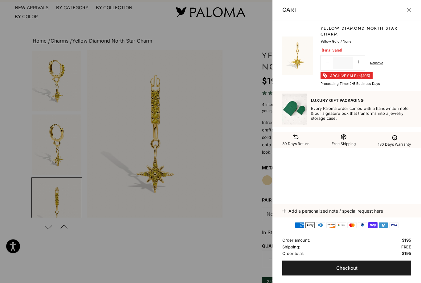
scroll to position [11, 0]
click at [410, 8] on button "Close" at bounding box center [409, 10] width 4 height 4
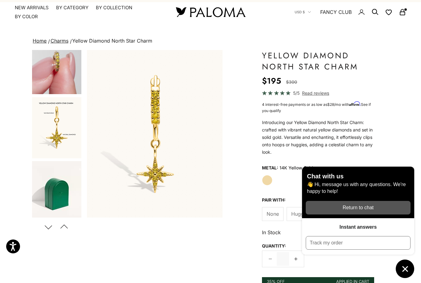
scroll to position [531, 0]
click at [72, 5] on summary "By Category" at bounding box center [72, 8] width 32 height 6
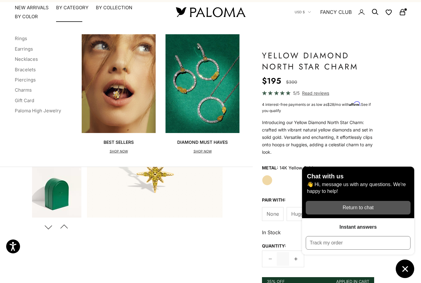
click at [112, 147] on div "Best Sellers SHOP NOW" at bounding box center [119, 146] width 30 height 15
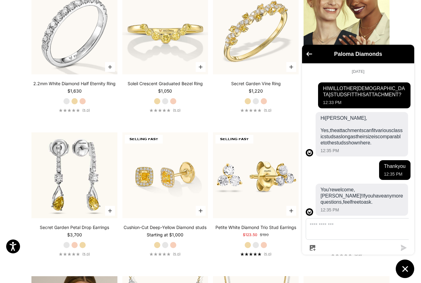
scroll to position [806, 0]
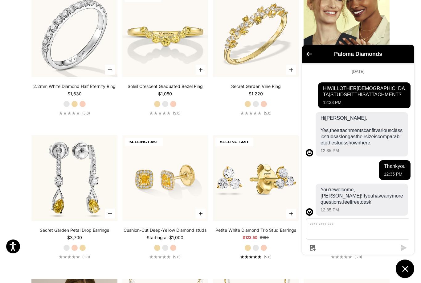
click at [405, 271] on icon "Chat window" at bounding box center [405, 269] width 6 height 6
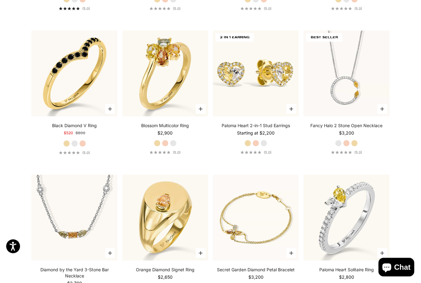
scroll to position [1798, 0]
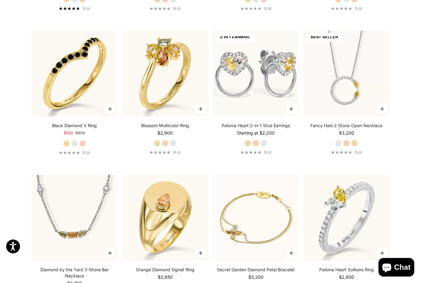
click at [257, 116] on img at bounding box center [256, 74] width 86 height 86
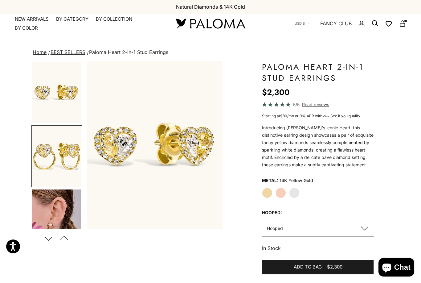
scroll to position [0, 143]
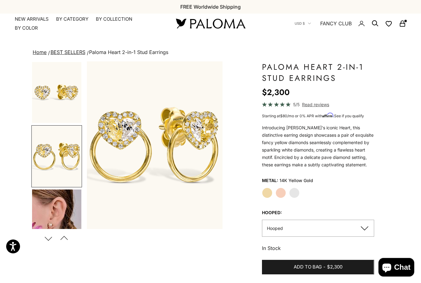
click at [52, 204] on img "Go to item 4" at bounding box center [56, 219] width 49 height 61
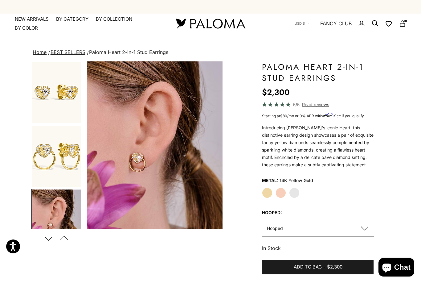
scroll to position [0, 0]
click at [361, 227] on button "Hooped" at bounding box center [318, 228] width 112 height 17
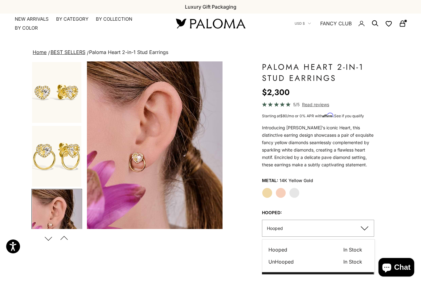
click at [352, 262] on span "In Stock" at bounding box center [353, 262] width 19 height 8
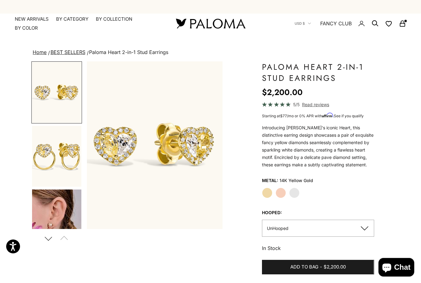
click at [366, 226] on button "UnHooped" at bounding box center [318, 228] width 112 height 17
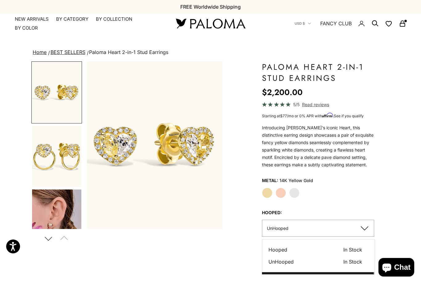
click at [356, 250] on span "In Stock" at bounding box center [353, 249] width 19 height 8
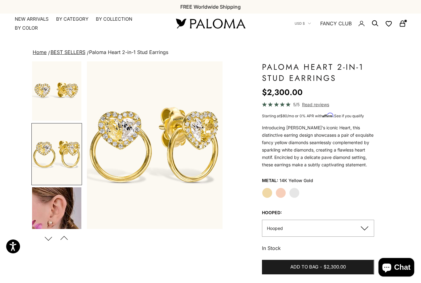
scroll to position [2, 0]
click at [283, 193] on label "Rose Gold" at bounding box center [281, 193] width 10 height 10
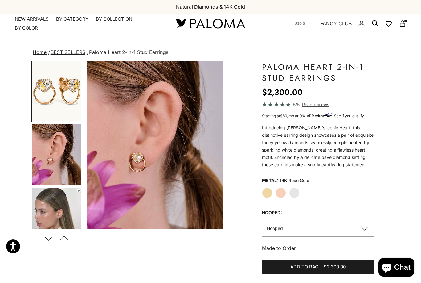
click at [52, 101] on img "Go to item 3" at bounding box center [56, 90] width 49 height 61
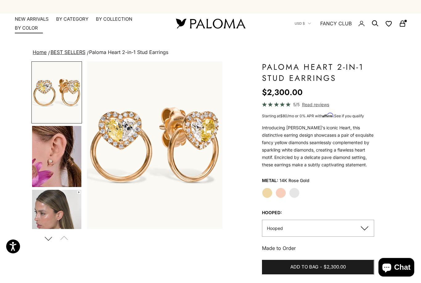
click at [28, 17] on link "NEW ARRIVALS" at bounding box center [32, 19] width 34 height 6
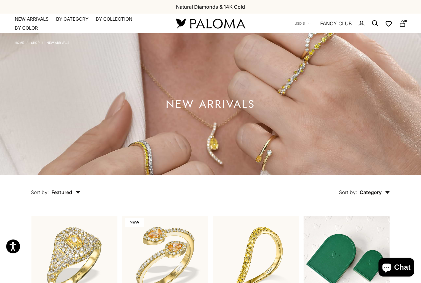
click at [73, 18] on summary "By Category" at bounding box center [72, 19] width 32 height 6
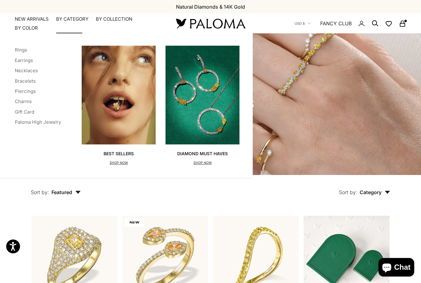
click at [22, 99] on link "Charms" at bounding box center [23, 101] width 17 height 6
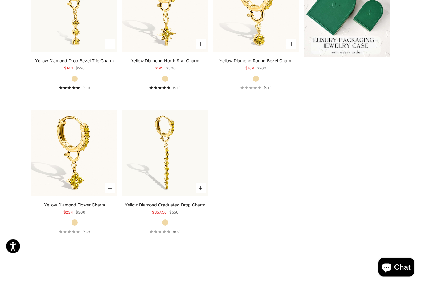
scroll to position [250, 0]
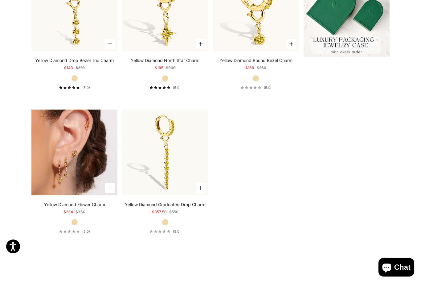
click at [53, 188] on img at bounding box center [74, 152] width 86 height 86
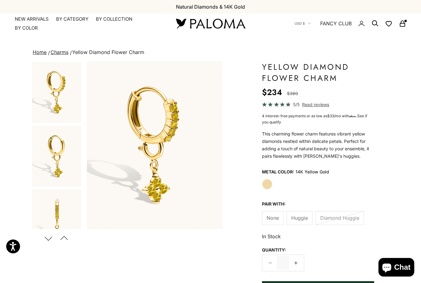
scroll to position [0, 858]
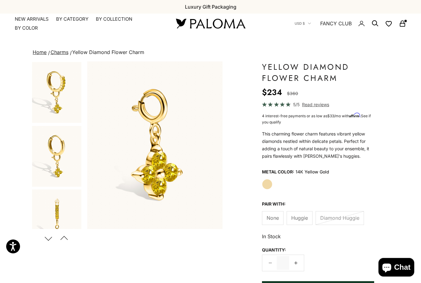
click at [120, 179] on img "Item 7 of 13" at bounding box center [155, 144] width 136 height 167
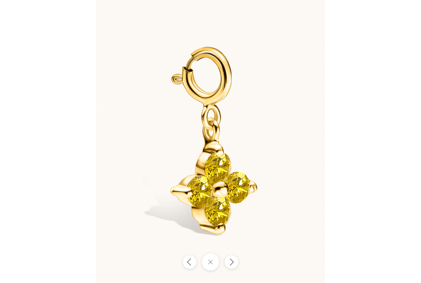
click at [208, 254] on button "Close gallery" at bounding box center [210, 261] width 17 height 17
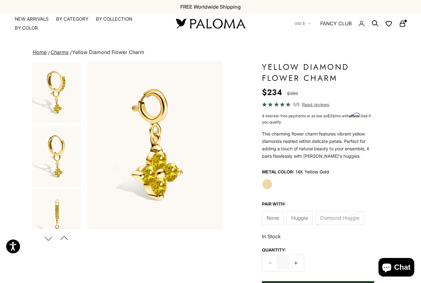
click at [47, 214] on img "Go to item 3" at bounding box center [56, 219] width 49 height 61
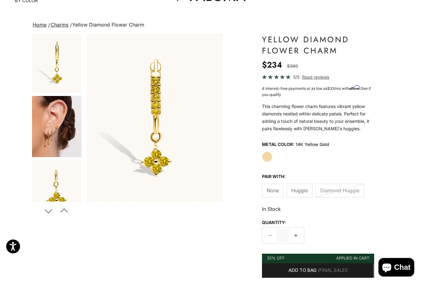
scroll to position [200, 0]
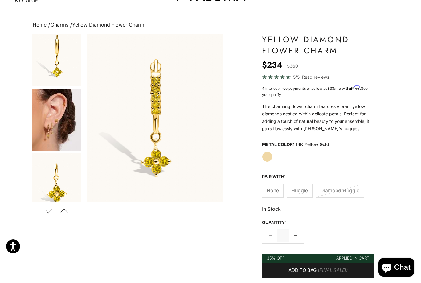
click at [48, 132] on img "Go to item 5" at bounding box center [56, 119] width 49 height 61
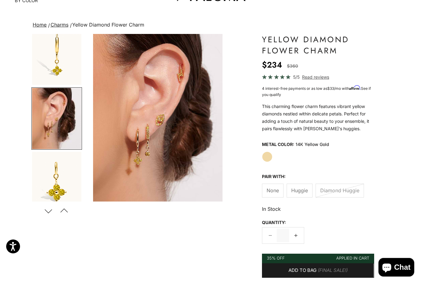
scroll to position [0, 572]
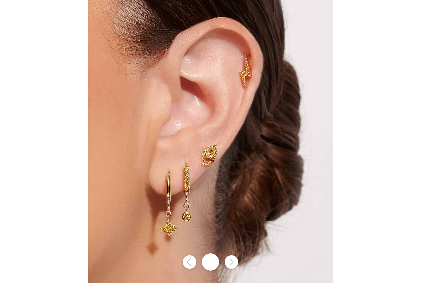
click at [209, 270] on button "Close gallery" at bounding box center [210, 261] width 17 height 17
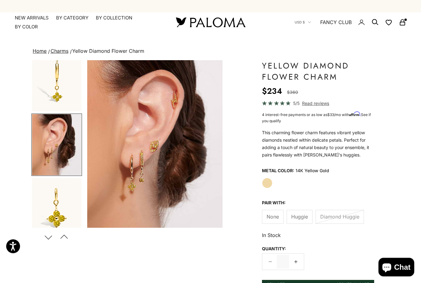
scroll to position [0, 0]
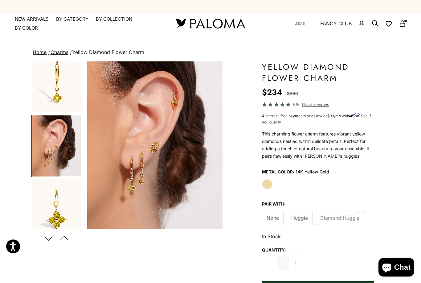
click at [404, 21] on icon "Secondary navigation" at bounding box center [402, 23] width 7 height 7
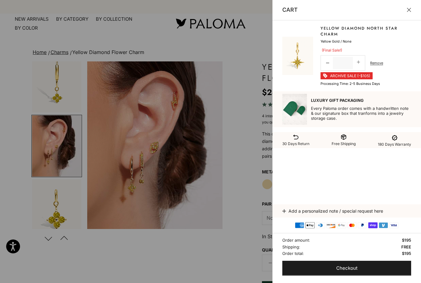
click at [355, 31] on link "Yellow Diamond North Star Charm" at bounding box center [366, 31] width 91 height 12
click at [409, 8] on button "Close" at bounding box center [409, 10] width 4 height 4
